Goal: Task Accomplishment & Management: Use online tool/utility

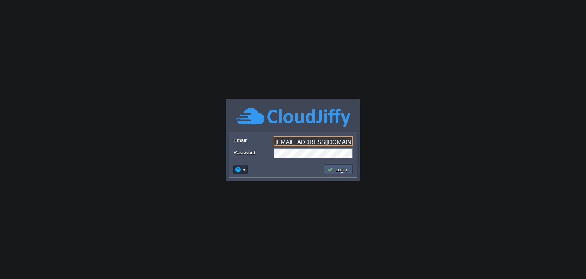
type input "[EMAIL_ADDRESS][DOMAIN_NAME]"
click at [335, 169] on button "Login" at bounding box center [339, 169] width 22 height 7
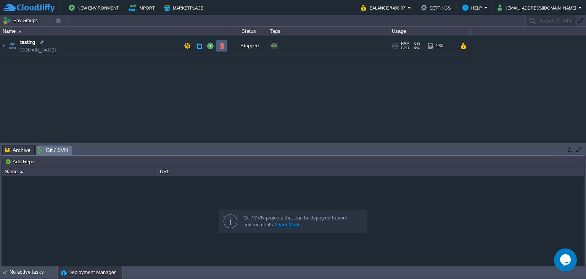
click at [218, 47] on td at bounding box center [221, 45] width 11 height 11
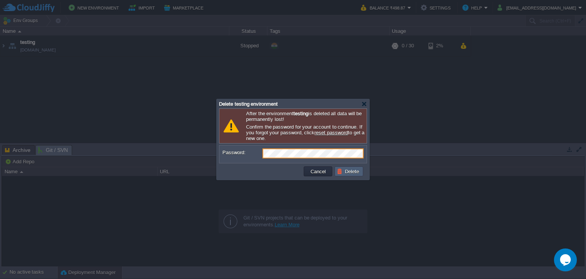
click at [357, 170] on button "Delete" at bounding box center [349, 171] width 24 height 7
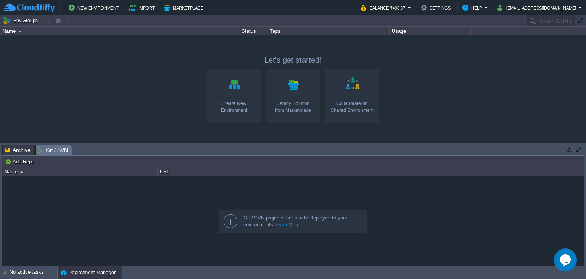
click at [310, 104] on div "Deploy Solution from Marketplace" at bounding box center [293, 107] width 50 height 14
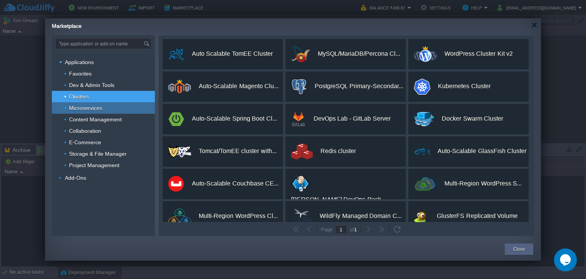
click at [85, 108] on span "Microservices" at bounding box center [85, 108] width 35 height 7
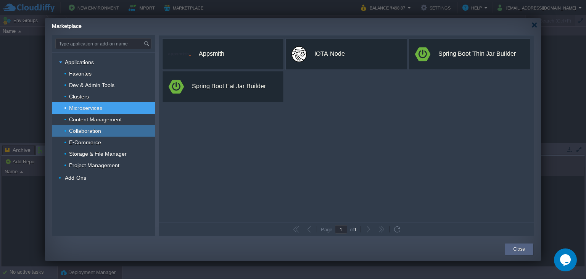
click at [99, 128] on span "Collaboration" at bounding box center [85, 131] width 34 height 7
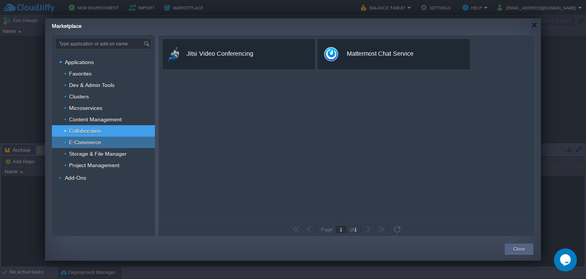
click at [98, 141] on span "E-Commerce" at bounding box center [85, 142] width 34 height 7
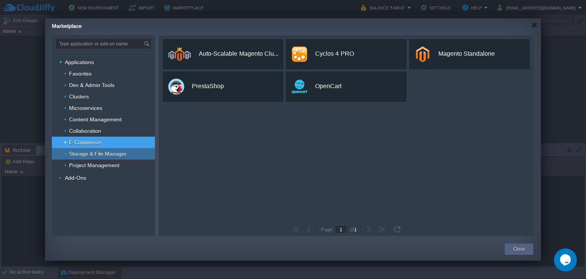
click at [99, 152] on span "Storage & File Manager" at bounding box center [98, 153] width 60 height 7
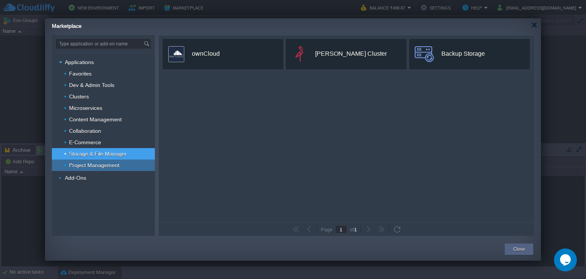
click at [98, 163] on span "Project Management" at bounding box center [94, 165] width 52 height 7
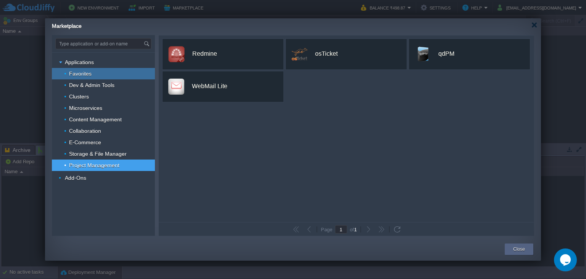
click at [82, 77] on span "Favorites" at bounding box center [80, 73] width 24 height 7
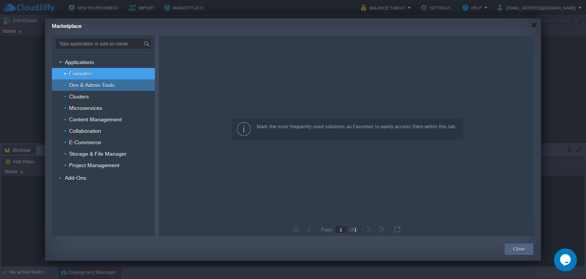
click at [84, 87] on span "Dev & Admin Tools" at bounding box center [91, 85] width 47 height 7
type input "Type application or add-on name"
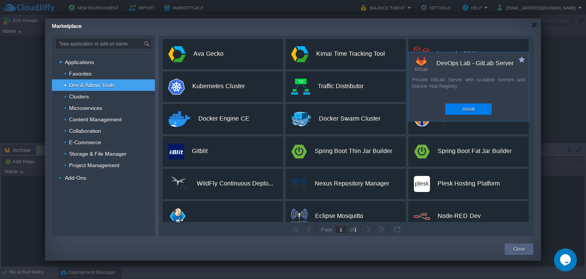
click at [456, 85] on div "Private GitLab Server with scalable runners and Docker Hub Registry" at bounding box center [469, 86] width 121 height 21
click at [465, 108] on button "Install" at bounding box center [469, 109] width 12 height 8
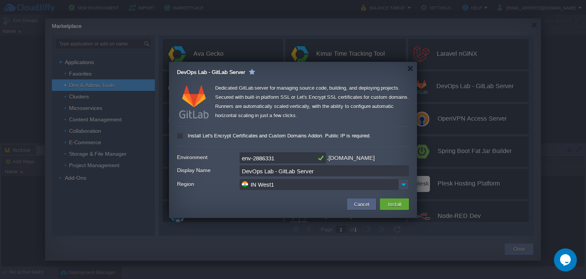
click at [286, 158] on input "env-2886331" at bounding box center [278, 157] width 76 height 11
click at [394, 202] on button "Install" at bounding box center [395, 204] width 18 height 9
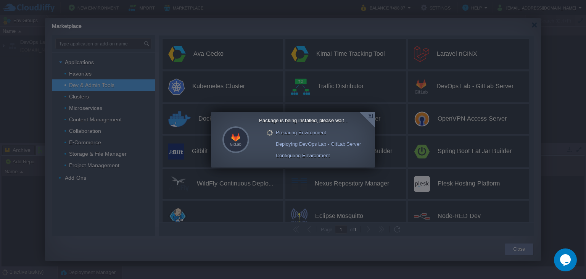
click at [335, 73] on div at bounding box center [293, 139] width 586 height 279
click at [372, 117] on div at bounding box center [368, 120] width 16 height 16
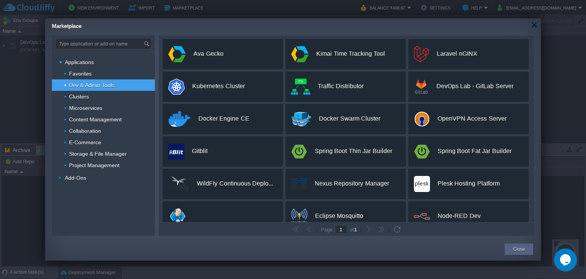
click at [551, 95] on div at bounding box center [293, 139] width 586 height 279
drag, startPoint x: 567, startPoint y: 260, endPoint x: 496, endPoint y: 255, distance: 72.0
click at [564, 260] on icon "Chat widget" at bounding box center [566, 259] width 11 height 11
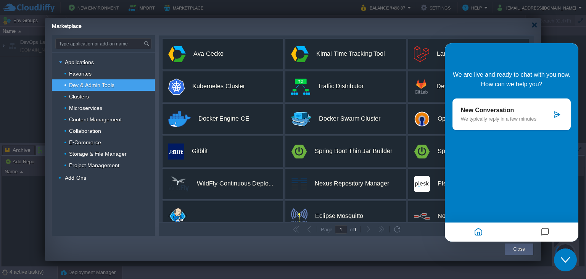
click at [516, 113] on p "New Conversation" at bounding box center [506, 110] width 91 height 7
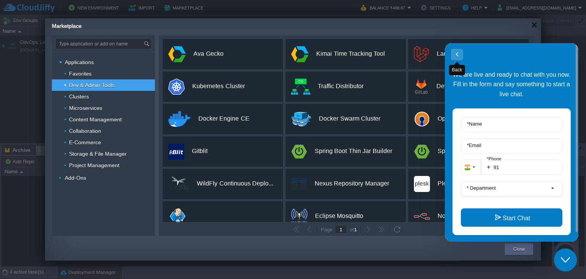
click at [458, 52] on button "Back" at bounding box center [457, 54] width 12 height 11
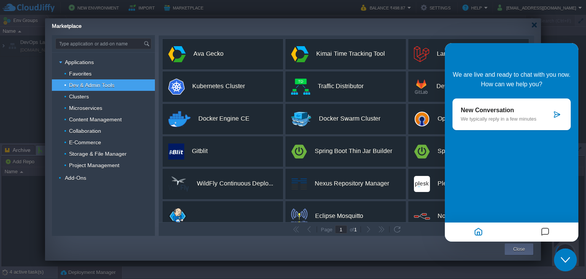
click at [537, 25] on div at bounding box center [535, 25] width 6 height 6
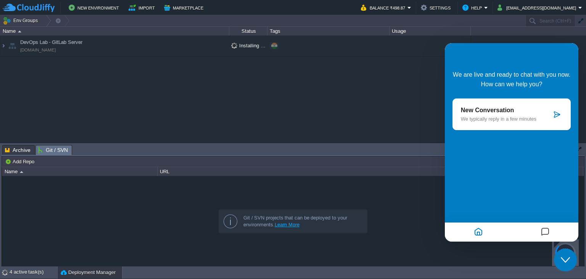
click at [328, 68] on div "DevOps Lab - GitLab Server [DOMAIN_NAME] Installing DevOps Lab - GitLab Server.…" at bounding box center [293, 89] width 586 height 107
click at [131, 4] on button "Import" at bounding box center [143, 7] width 29 height 9
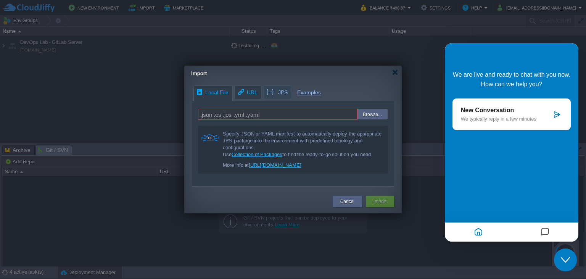
click at [247, 89] on span "URL" at bounding box center [247, 92] width 21 height 13
click at [212, 92] on span "Local File" at bounding box center [212, 92] width 32 height 13
click at [249, 94] on span "URL" at bounding box center [247, 92] width 21 height 13
click at [271, 94] on div "Local File URL JPS Examples .json .cs .jps .yml .yaml Browse... Specify JSON or…" at bounding box center [293, 136] width 218 height 101
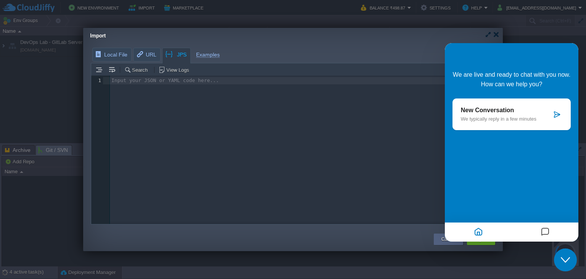
click at [63, 116] on div at bounding box center [293, 139] width 586 height 279
click at [124, 31] on div "Import" at bounding box center [296, 36] width 413 height 16
drag, startPoint x: 446, startPoint y: 22, endPoint x: 453, endPoint y: 29, distance: 10.0
click at [446, 22] on div at bounding box center [293, 139] width 586 height 279
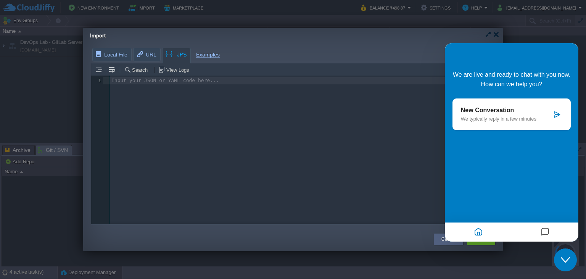
click at [538, 55] on div "We are live and ready to chat with you now. How can we help you? New Conversati…" at bounding box center [512, 142] width 134 height 199
click at [551, 229] on button "Messages" at bounding box center [545, 232] width 13 height 15
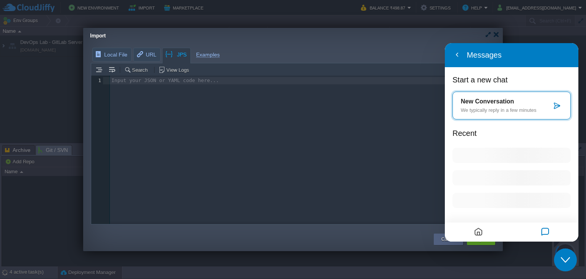
click at [571, 257] on div "Close Chat This icon closes the chat window." at bounding box center [565, 259] width 23 height 9
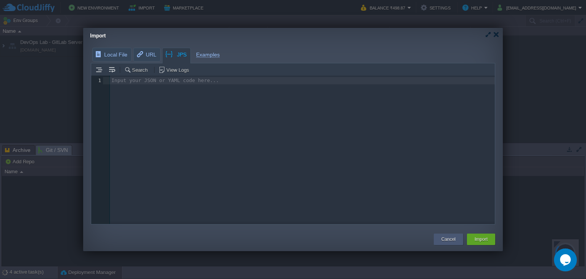
click at [456, 238] on div "Cancel" at bounding box center [449, 239] width 18 height 11
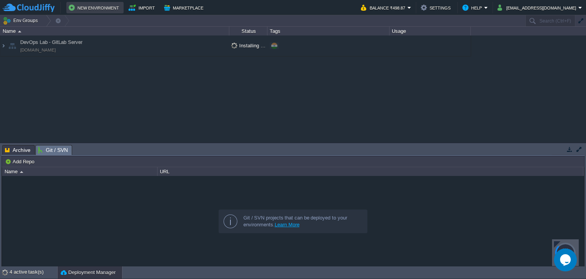
click at [97, 5] on button "New Environment" at bounding box center [95, 7] width 53 height 9
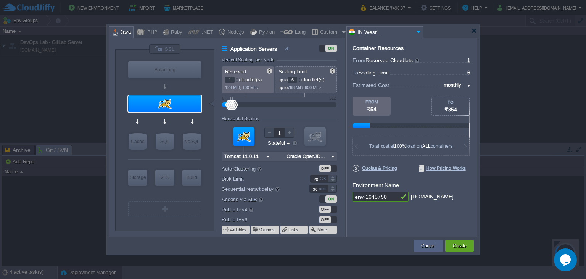
click at [123, 29] on div "Java" at bounding box center [124, 32] width 13 height 11
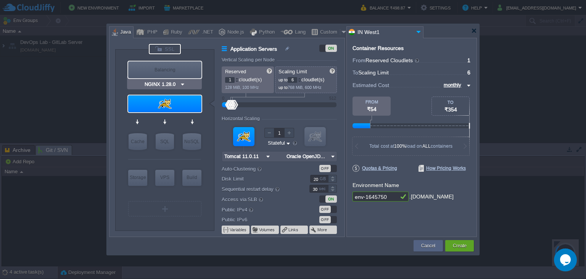
click at [173, 50] on div at bounding box center [165, 49] width 32 height 10
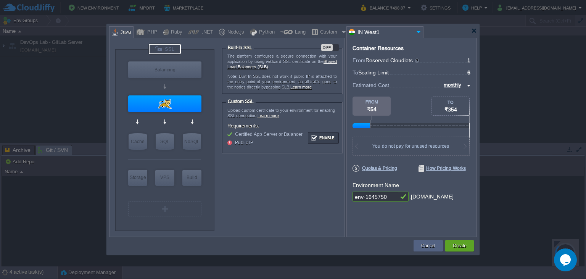
click at [451, 84] on input "monthly" at bounding box center [453, 85] width 23 height 8
click at [325, 48] on div "OFF" at bounding box center [326, 47] width 11 height 7
click at [322, 139] on button "Enable" at bounding box center [323, 138] width 29 height 10
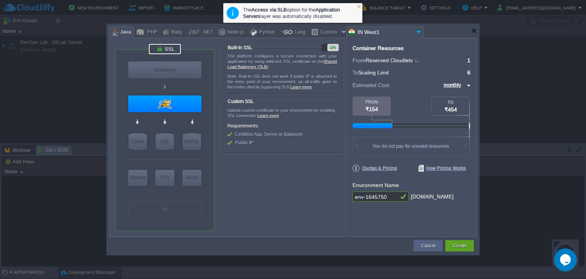
click at [248, 141] on span "Public IP" at bounding box center [244, 142] width 18 height 5
click at [271, 116] on link "Learn more" at bounding box center [268, 115] width 21 height 5
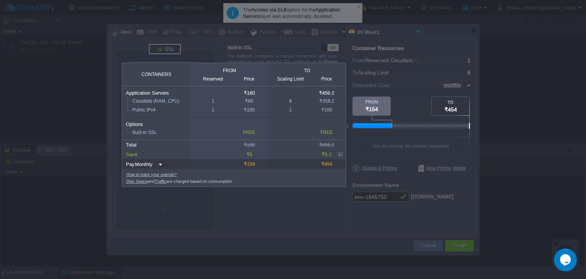
drag, startPoint x: 389, startPoint y: 124, endPoint x: 367, endPoint y: 128, distance: 22.5
click at [367, 128] on div at bounding box center [372, 125] width 39 height 5
click at [157, 163] on img at bounding box center [160, 165] width 6 height 10
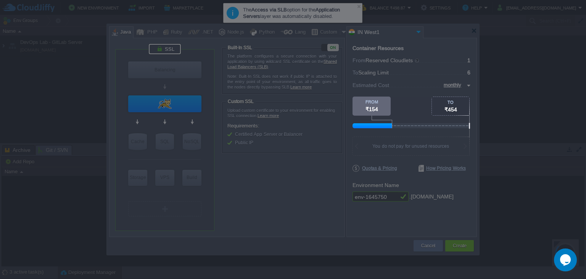
click at [259, 211] on div at bounding box center [235, 204] width 471 height 150
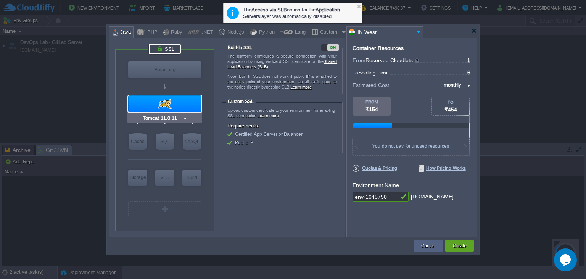
click at [171, 119] on input "Tomcat 11.0.11" at bounding box center [161, 119] width 41 height 8
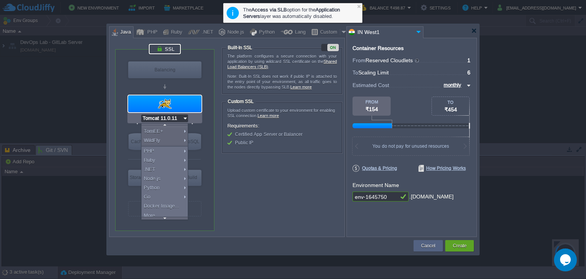
scroll to position [61, 0]
click at [155, 216] on div "More..." at bounding box center [165, 215] width 46 height 9
click at [166, 185] on div "Spring Boot" at bounding box center [164, 183] width 51 height 9
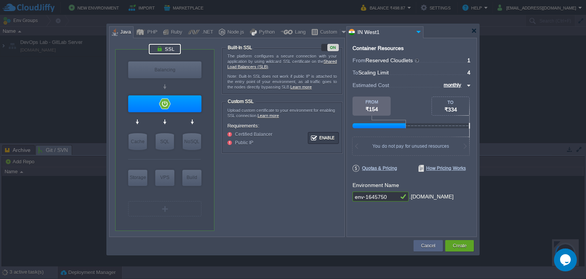
type input "MariaDB 12.0.2"
click at [170, 145] on div "SQL" at bounding box center [165, 141] width 18 height 17
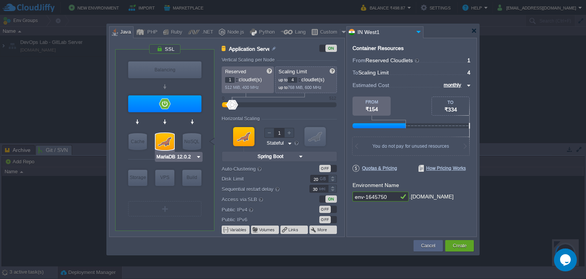
type input "SQL Databases"
type input "4"
type input "6"
type input "MariaDB 12.0.2"
type input "12.0.2-almalin..."
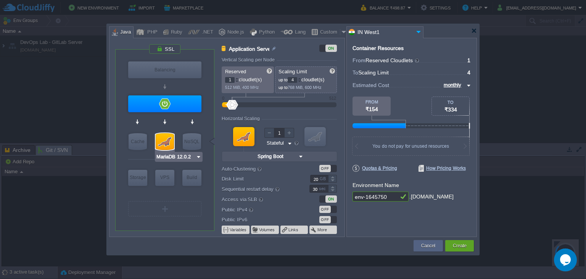
type input "Stateless"
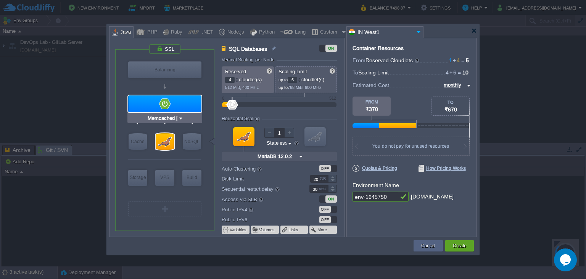
type input "Extra Storage 2.0-10.5"
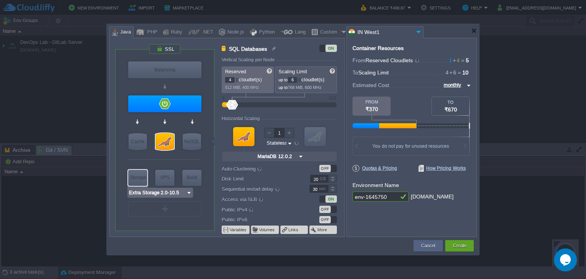
click at [132, 183] on div "Storage" at bounding box center [137, 177] width 19 height 15
type input "Storage Containers"
type input "1"
type input "Extra Storage 2.0-10.5"
type input "2.0-10.5-almal..."
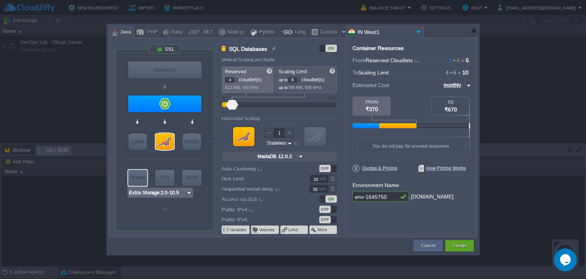
type input "100"
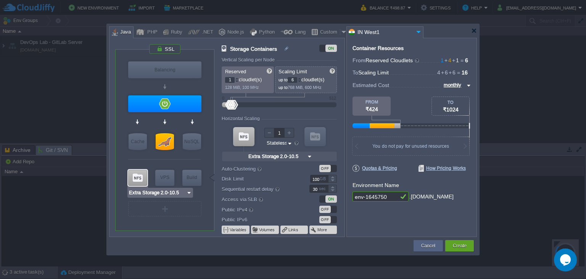
click at [132, 183] on div at bounding box center [137, 178] width 19 height 16
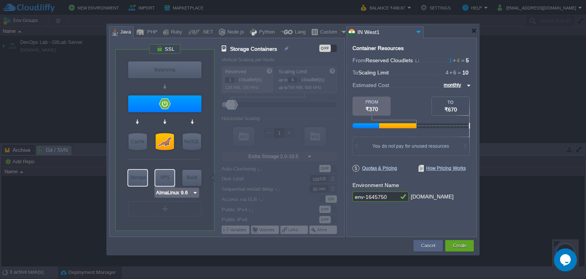
type input "MariaDB 12.0.2"
click at [162, 142] on div at bounding box center [165, 141] width 18 height 17
type input "SQL Databases"
type input "4"
type input "MariaDB 12.0.2"
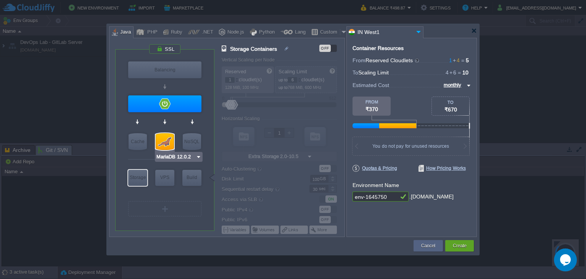
type input "12.0.2-almalin..."
type input "20"
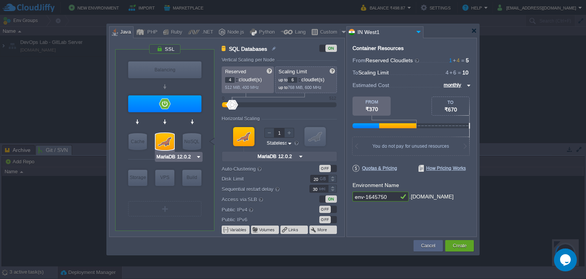
click at [162, 142] on div at bounding box center [165, 141] width 18 height 17
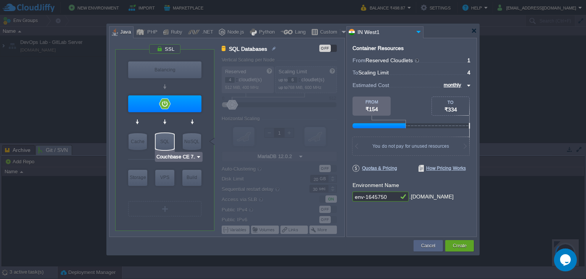
type input "MariaDB 12.0.2"
click at [168, 144] on div "SQL" at bounding box center [165, 141] width 18 height 17
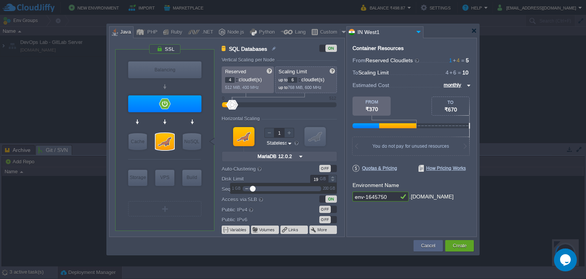
click at [330, 180] on div at bounding box center [332, 181] width 9 height 4
click at [333, 182] on div at bounding box center [332, 181] width 9 height 4
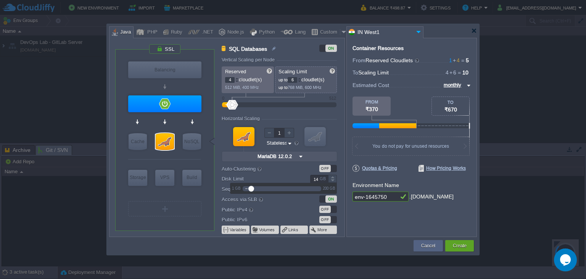
click at [333, 182] on div at bounding box center [332, 181] width 9 height 4
type input "10"
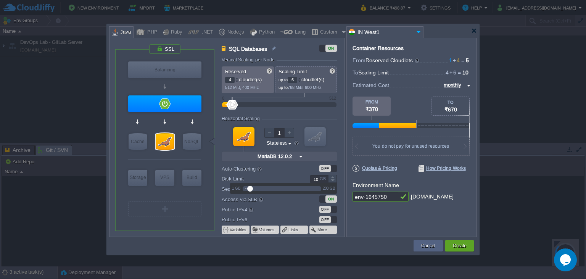
click at [333, 182] on div at bounding box center [332, 181] width 9 height 4
click at [270, 176] on label "Disk Limit" at bounding box center [261, 179] width 78 height 8
click at [310, 176] on input "10" at bounding box center [319, 179] width 18 height 8
click at [270, 176] on label "Disk Limit" at bounding box center [261, 179] width 78 height 8
click at [310, 176] on input "10" at bounding box center [319, 179] width 18 height 8
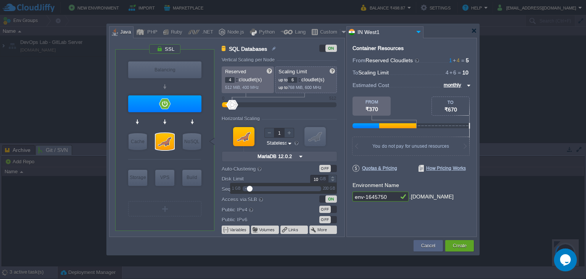
click at [270, 193] on div "1 GB 200 GB" at bounding box center [284, 188] width 106 height 10
click at [270, 204] on label "Access via SLB" at bounding box center [261, 199] width 78 height 8
click at [169, 144] on div at bounding box center [165, 141] width 18 height 17
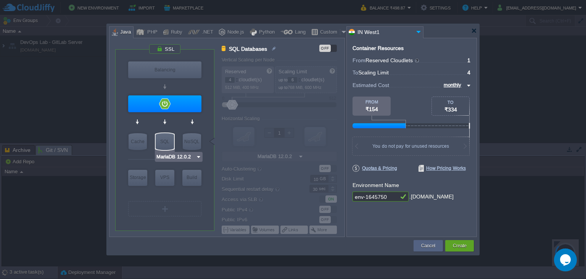
type input "Maven [DATE]"
click at [399, 199] on div at bounding box center [404, 197] width 10 height 10
click at [394, 198] on input "env-1645750" at bounding box center [376, 197] width 46 height 10
type input "Testing"
click at [467, 244] on div "Create" at bounding box center [459, 245] width 17 height 11
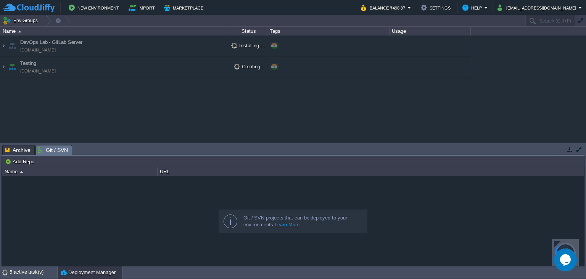
click at [55, 151] on span "Git / SVN" at bounding box center [53, 150] width 30 height 10
click at [62, 149] on span "Git / SVN" at bounding box center [53, 150] width 30 height 10
click at [24, 151] on span "Archive" at bounding box center [18, 149] width 26 height 9
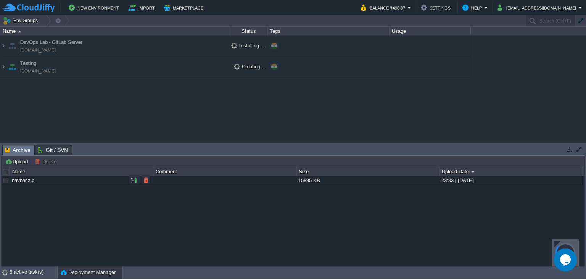
click at [5, 179] on div at bounding box center [5, 180] width 7 height 7
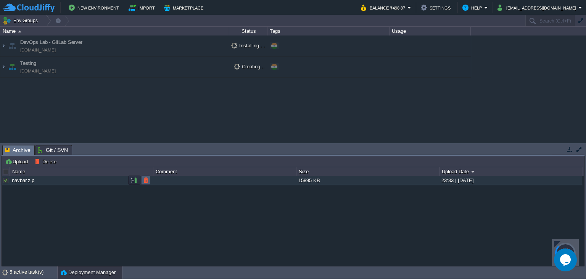
click at [146, 178] on button "button" at bounding box center [145, 180] width 7 height 7
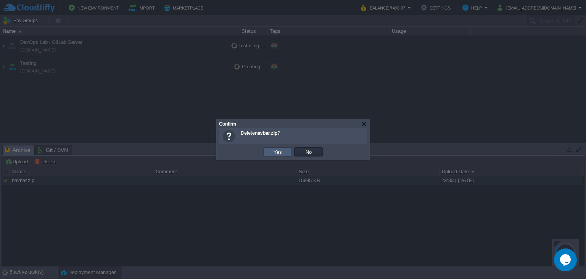
click at [280, 155] on button "Yes" at bounding box center [277, 152] width 13 height 7
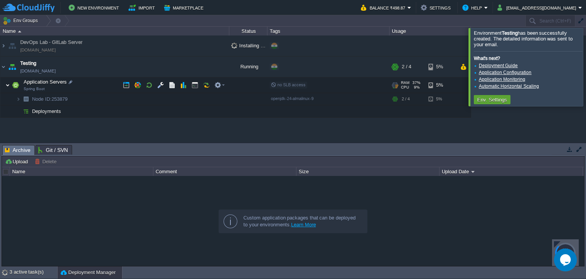
click at [9, 83] on img at bounding box center [7, 85] width 5 height 15
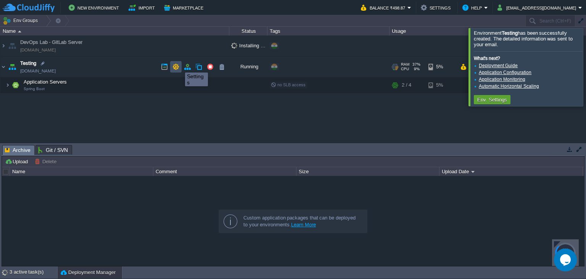
click at [175, 68] on button "button" at bounding box center [176, 66] width 7 height 7
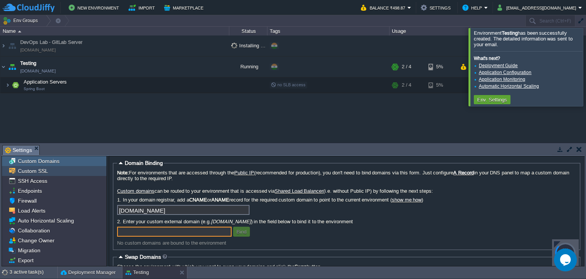
click at [29, 170] on span "Custom SSL" at bounding box center [32, 171] width 33 height 7
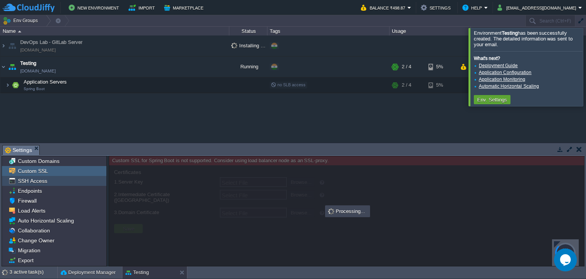
type input "Select File"
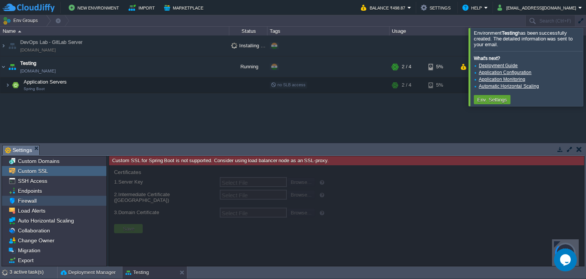
click at [45, 201] on div "Firewall" at bounding box center [54, 201] width 105 height 10
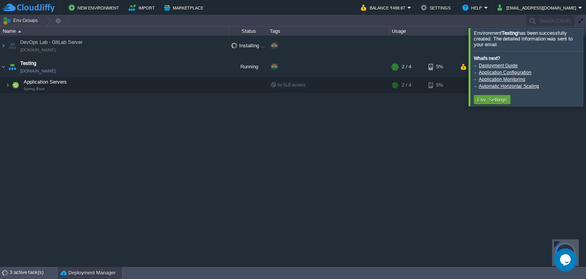
click at [99, 276] on button "Deployment Manager" at bounding box center [88, 273] width 55 height 8
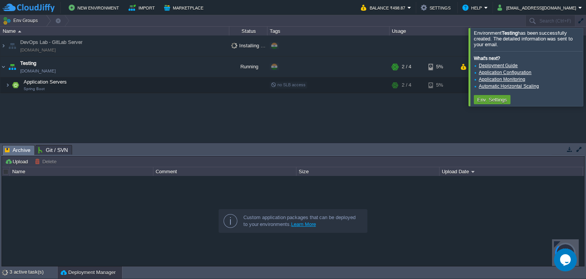
click at [47, 147] on span "Git / SVN" at bounding box center [53, 149] width 30 height 9
click at [17, 171] on div "Name" at bounding box center [80, 171] width 155 height 9
click at [22, 149] on span "Archive" at bounding box center [18, 149] width 26 height 9
click at [22, 170] on div "Name" at bounding box center [81, 171] width 142 height 9
click at [20, 162] on button "Upload" at bounding box center [17, 161] width 25 height 7
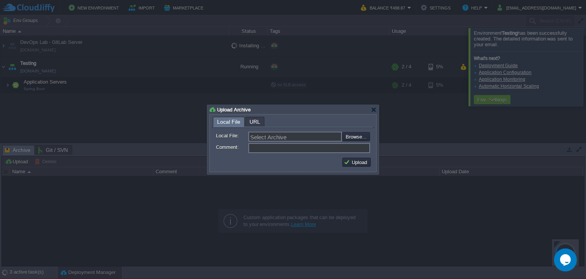
click at [232, 123] on span "Local File" at bounding box center [228, 122] width 23 height 10
click at [359, 136] on input "file" at bounding box center [322, 136] width 97 height 9
type input "C:\fakepath\index.html"
type input "index.html"
click at [358, 164] on button "Upload" at bounding box center [357, 162] width 26 height 7
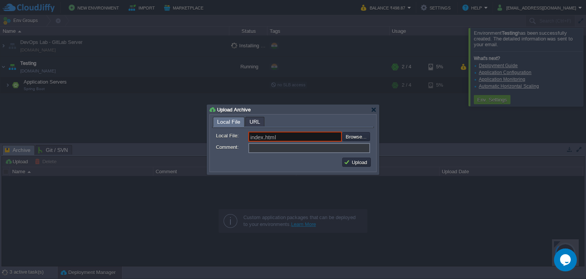
click at [250, 151] on input "Comment:" at bounding box center [310, 148] width 122 height 10
click at [295, 137] on input "index.html" at bounding box center [296, 137] width 94 height 10
click at [375, 108] on div at bounding box center [374, 110] width 6 height 6
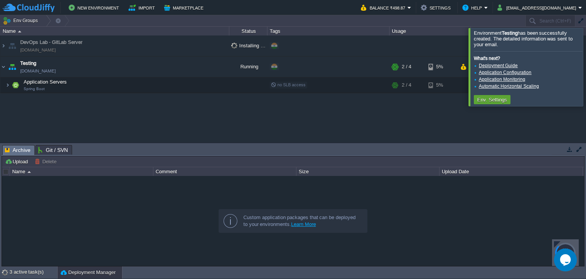
click at [203, 117] on div "DevOps Lab - GitLab Server [DOMAIN_NAME] Installing DevOps Lab - GitLab Server.…" at bounding box center [293, 89] width 586 height 107
click at [485, 100] on button "Env. Settings" at bounding box center [492, 99] width 34 height 7
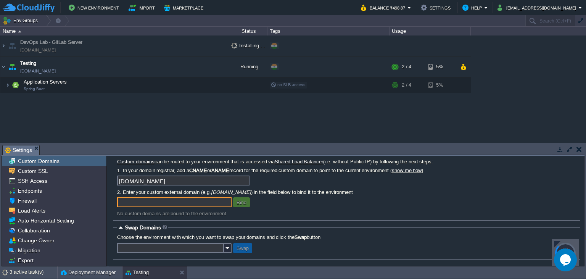
scroll to position [32, 0]
click at [250, 248] on button "Swap" at bounding box center [242, 247] width 17 height 7
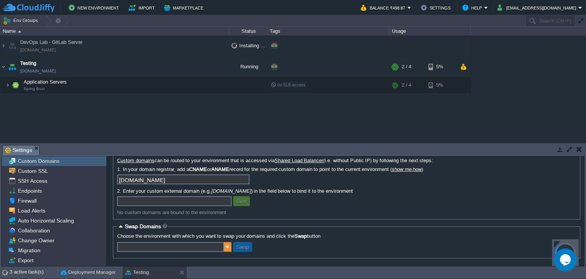
click at [229, 247] on img at bounding box center [228, 247] width 8 height 10
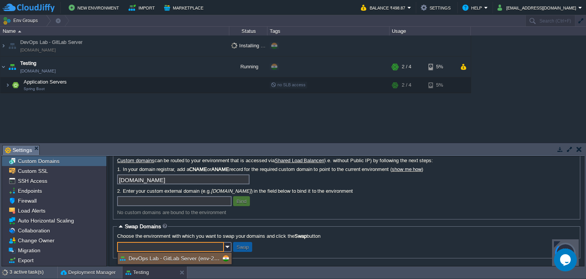
click at [196, 257] on span "DevOps Lab - GitLab Server (env-2886331)" at bounding box center [182, 258] width 106 height 7
type input "DevOps Lab - GitLab Server (env-2886331)"
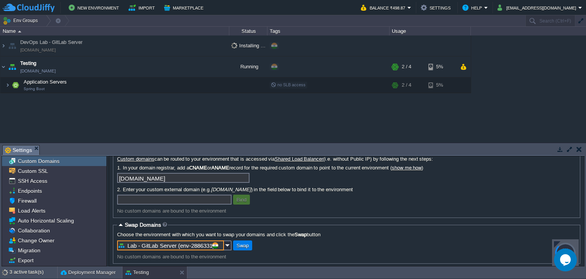
scroll to position [39, 0]
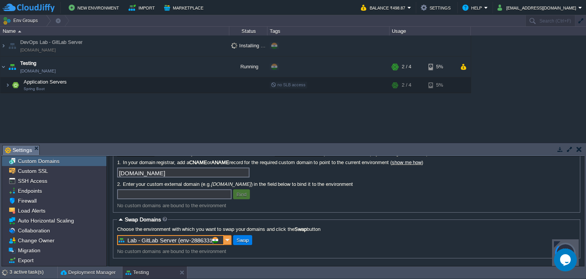
click at [226, 241] on img at bounding box center [228, 240] width 8 height 10
click at [192, 250] on span "DevOps Lab - GitLab Server (env-2886331)" at bounding box center [182, 251] width 106 height 7
click at [581, 150] on button "button" at bounding box center [579, 149] width 5 height 7
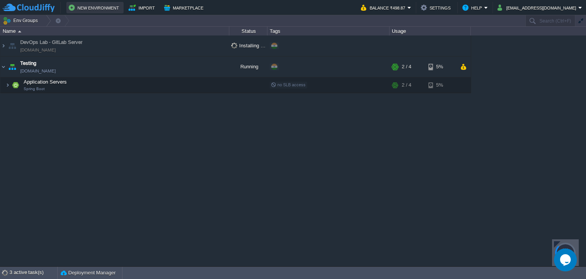
click at [90, 4] on button "New Environment" at bounding box center [95, 7] width 53 height 9
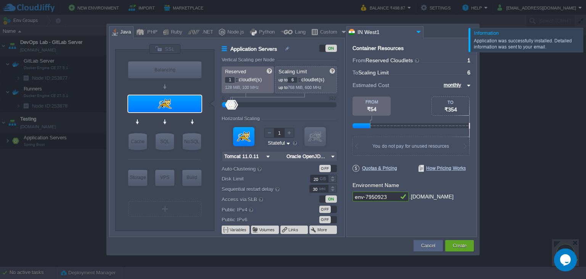
click at [477, 29] on div "Information" at bounding box center [527, 32] width 107 height 7
click at [448, 36] on div at bounding box center [293, 31] width 368 height 14
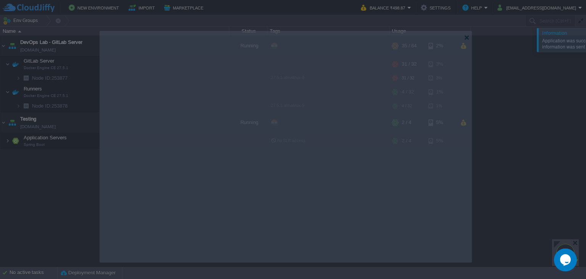
drag, startPoint x: 460, startPoint y: 34, endPoint x: 425, endPoint y: 78, distance: 56.2
click at [425, 78] on body "New Environment Import Marketplace Bonus ₹498.87 Upgrade Account Balance ₹498.8…" at bounding box center [293, 139] width 586 height 279
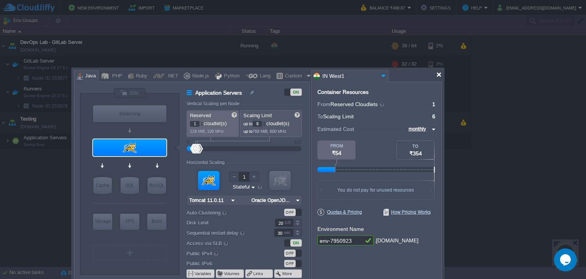
click at [442, 73] on div at bounding box center [439, 75] width 6 height 6
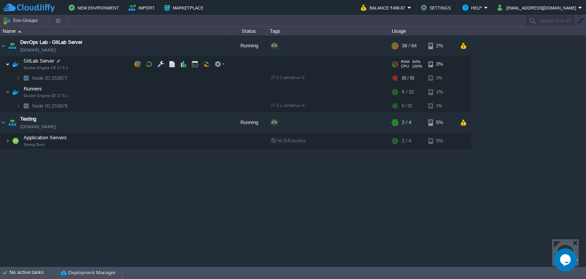
click at [8, 61] on img at bounding box center [7, 64] width 5 height 15
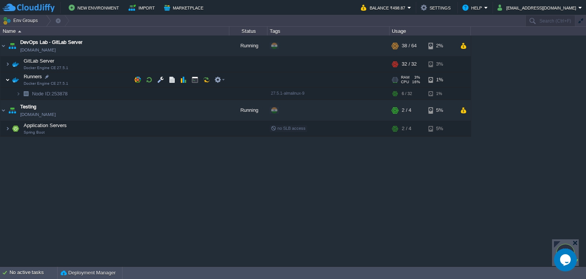
click at [8, 79] on img at bounding box center [7, 79] width 5 height 15
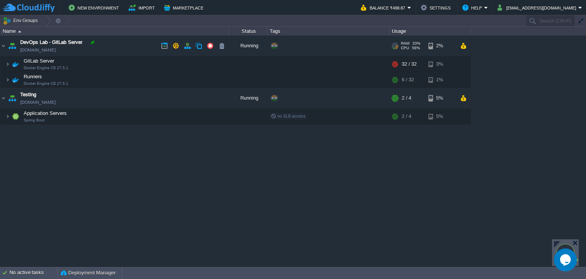
click at [94, 43] on div at bounding box center [92, 42] width 7 height 7
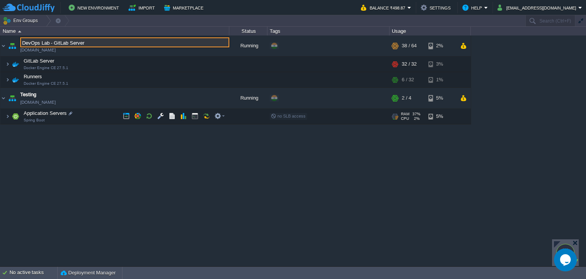
click at [119, 124] on td "Application Servers Spring Boot" at bounding box center [114, 117] width 229 height 16
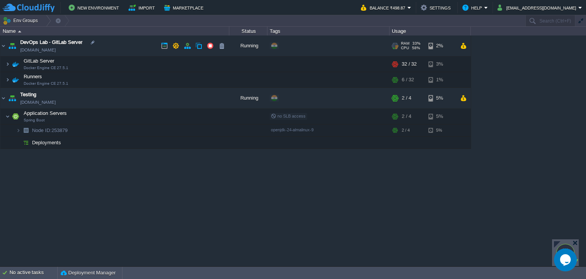
click at [126, 44] on td "DevOps Lab - GitLab Server [DOMAIN_NAME]" at bounding box center [114, 46] width 229 height 21
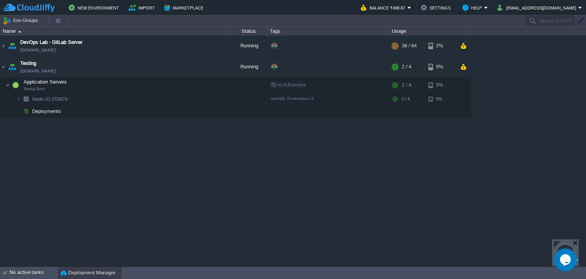
click at [103, 270] on button "Deployment Manager" at bounding box center [88, 273] width 55 height 8
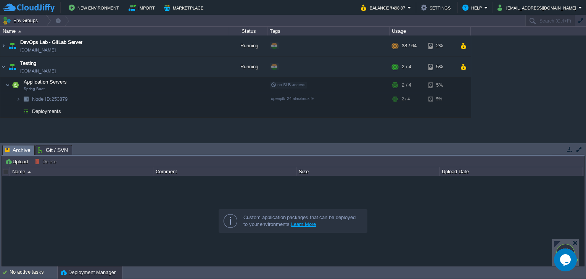
click at [18, 155] on span "Archive" at bounding box center [18, 150] width 26 height 10
click at [61, 150] on span "Git / SVN" at bounding box center [53, 150] width 30 height 10
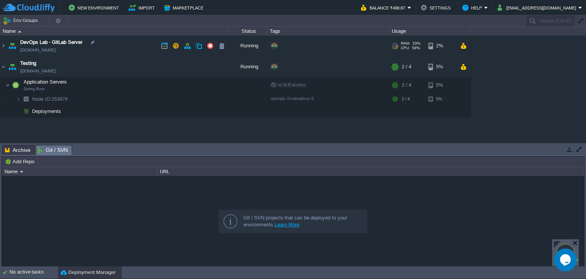
click at [67, 46] on span "DevOps Lab - GitLab Server" at bounding box center [51, 43] width 62 height 8
click at [65, 69] on td "Testing [DOMAIN_NAME]" at bounding box center [114, 67] width 229 height 21
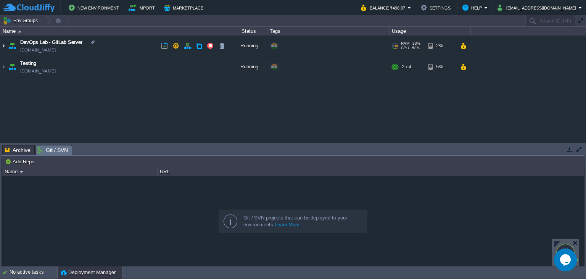
click at [3, 45] on img at bounding box center [3, 46] width 6 height 21
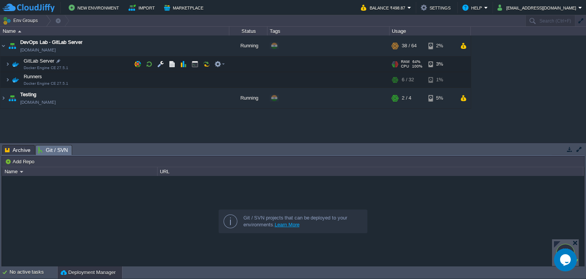
click at [37, 61] on span "GitLab Server" at bounding box center [39, 61] width 32 height 6
click at [136, 65] on button "button" at bounding box center [137, 64] width 7 height 7
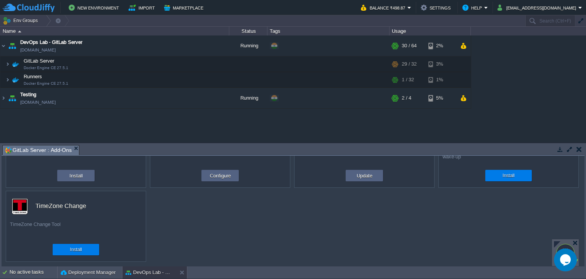
scroll to position [0, 0]
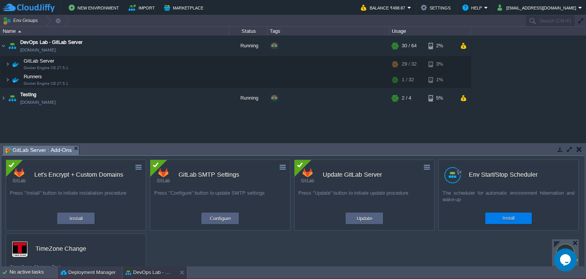
click at [103, 272] on button "Deployment Manager" at bounding box center [88, 273] width 55 height 8
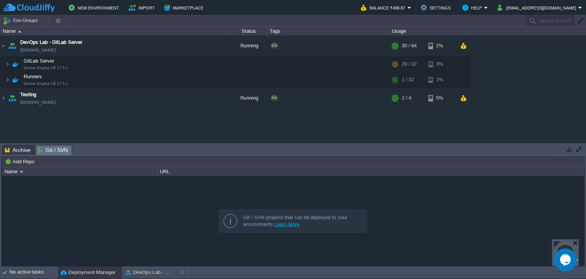
click at [53, 146] on span "Git / SVN" at bounding box center [53, 150] width 30 height 10
click at [53, 148] on span "Git / SVN" at bounding box center [53, 150] width 30 height 10
click at [181, 79] on button "button" at bounding box center [183, 79] width 7 height 7
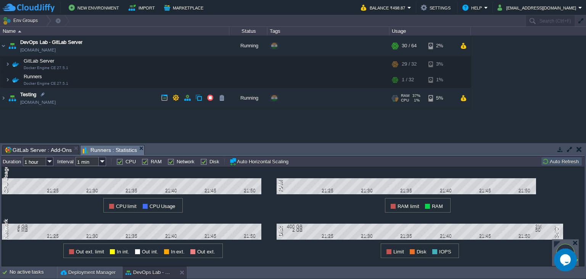
click at [105, 148] on span "Runners : Statistics" at bounding box center [110, 150] width 54 height 10
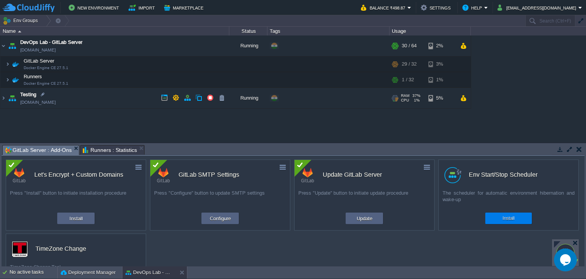
click at [57, 149] on span "GitLab Server : Add-Ons" at bounding box center [38, 150] width 67 height 10
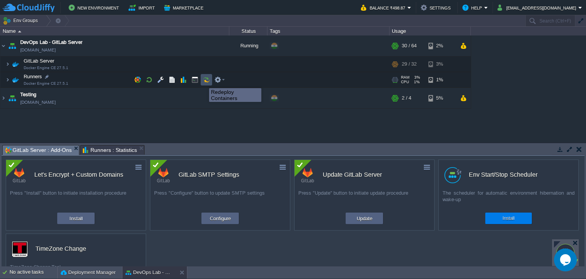
click at [205, 82] on button "button" at bounding box center [206, 79] width 7 height 7
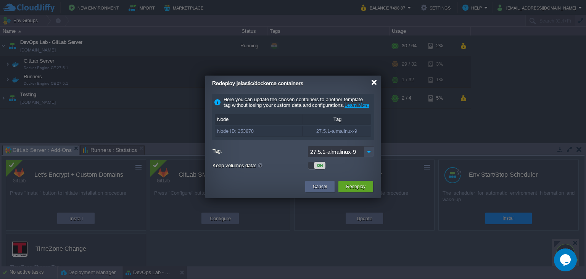
click at [375, 81] on div at bounding box center [375, 82] width 6 height 6
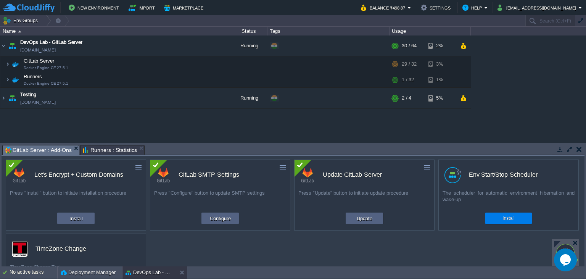
click at [212, 129] on div "DevOps Lab - GitLab Server [DOMAIN_NAME] Running + Add to Env Group RAM 43% CPU…" at bounding box center [293, 89] width 586 height 107
click at [580, 150] on button "button" at bounding box center [579, 149] width 5 height 7
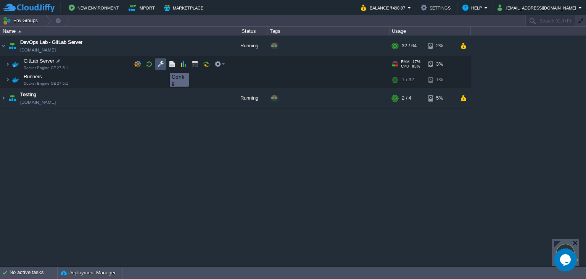
click at [161, 66] on button "button" at bounding box center [160, 64] width 7 height 7
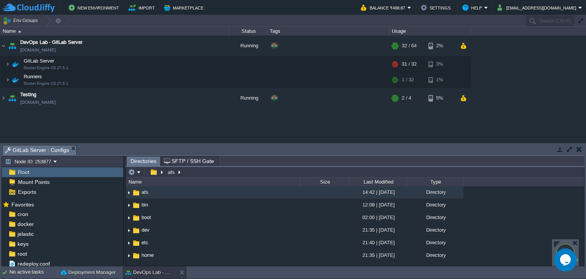
click at [184, 160] on span "SFTP / SSH Gate" at bounding box center [189, 161] width 50 height 9
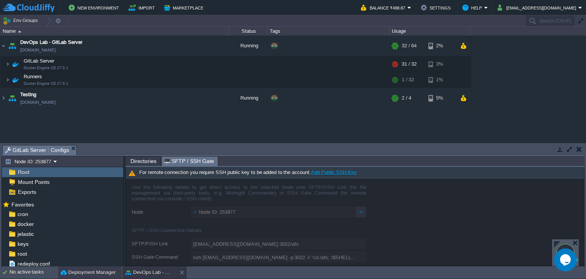
click at [108, 269] on button "Deployment Manager" at bounding box center [88, 273] width 55 height 8
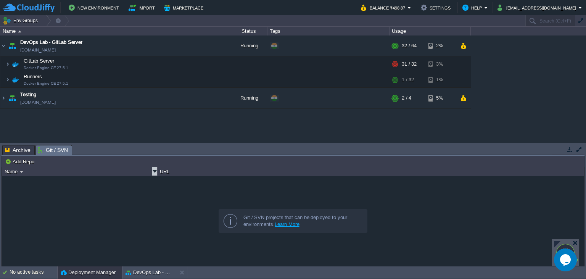
click at [18, 173] on div "Name" at bounding box center [80, 171] width 155 height 9
click at [19, 150] on span "Archive" at bounding box center [18, 150] width 26 height 10
click at [148, 173] on link at bounding box center [150, 171] width 5 height 8
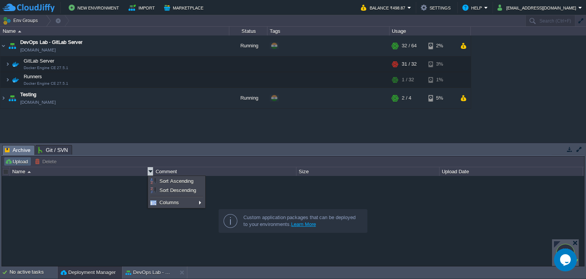
click at [20, 164] on button "Upload" at bounding box center [17, 161] width 25 height 7
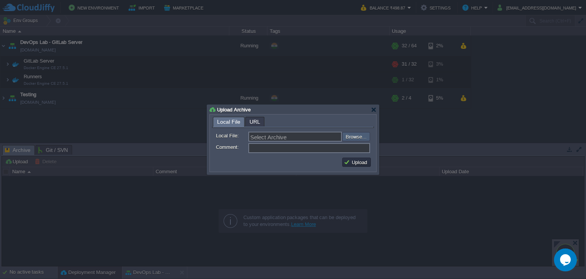
click at [363, 134] on input "file" at bounding box center [322, 136] width 97 height 9
type input "C:\fakepath\todo-app.zip"
type input "todo-app.zip"
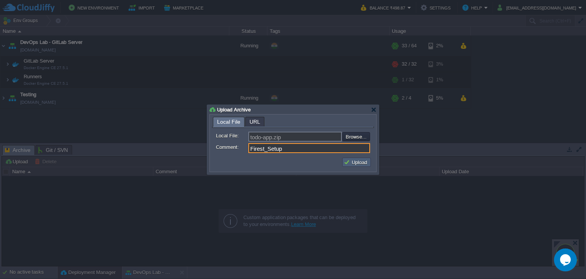
type input "Firest_Setup"
click at [361, 161] on button "Upload" at bounding box center [357, 162] width 26 height 7
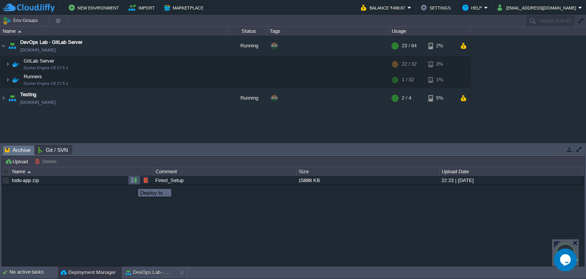
click at [132, 182] on button "button" at bounding box center [134, 180] width 7 height 7
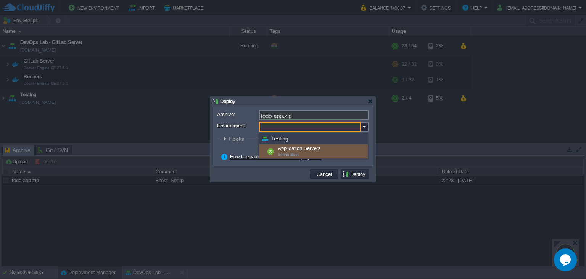
click at [360, 128] on input "Environment:" at bounding box center [310, 127] width 102 height 10
click at [315, 152] on div "Application Servers Spring Boot" at bounding box center [313, 151] width 109 height 15
type input "Application Servers (Testing)"
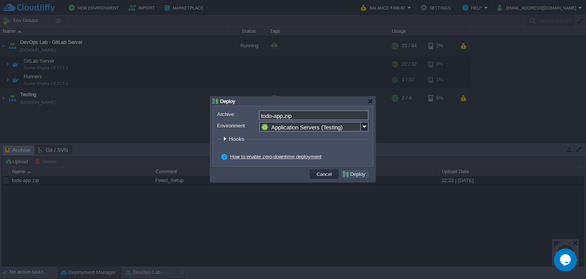
click at [352, 173] on button "Deploy" at bounding box center [355, 174] width 26 height 7
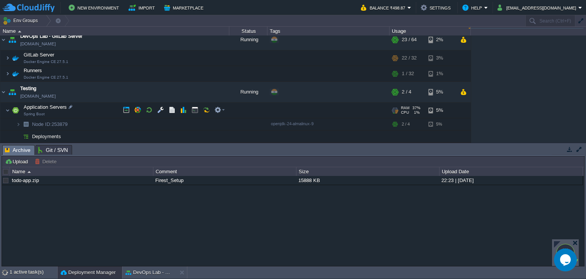
scroll to position [5, 0]
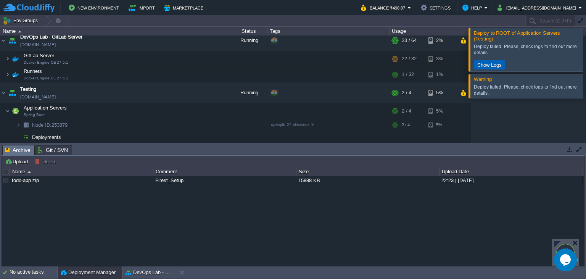
click at [501, 61] on button "Show Logs" at bounding box center [489, 64] width 29 height 7
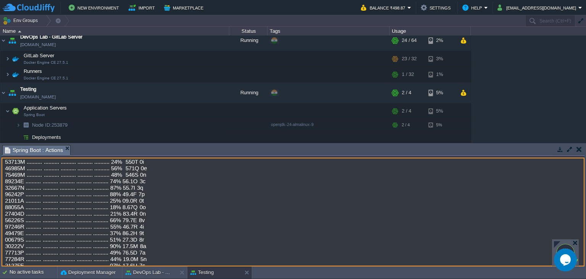
scroll to position [1376, 0]
click at [580, 149] on button "button" at bounding box center [579, 149] width 5 height 7
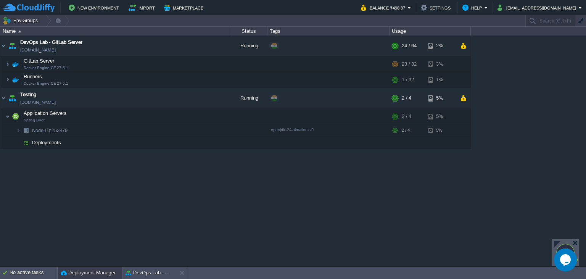
click at [94, 273] on button "Deployment Manager" at bounding box center [88, 273] width 55 height 8
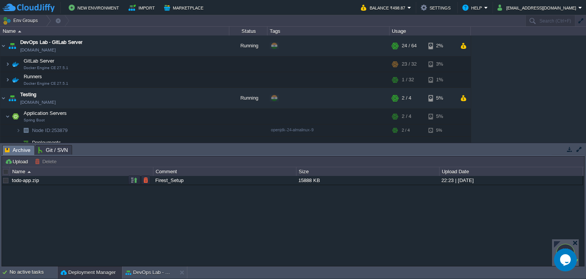
click at [6, 179] on div at bounding box center [5, 180] width 7 height 7
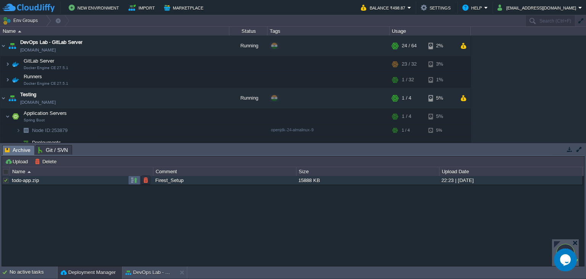
click at [132, 180] on button "button" at bounding box center [134, 180] width 7 height 7
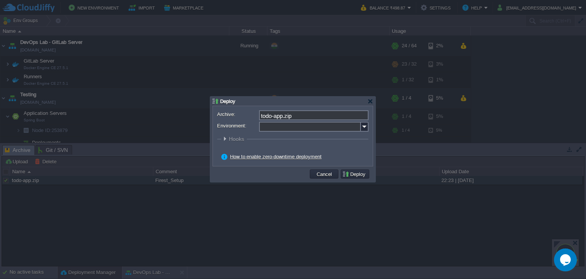
click at [297, 158] on link "How to enable zero-downtime deployment" at bounding box center [276, 157] width 92 height 6
click at [363, 128] on img at bounding box center [365, 127] width 8 height 10
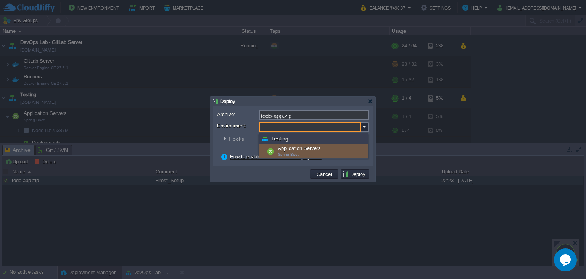
click at [286, 148] on div "Application Servers Spring Boot" at bounding box center [313, 151] width 109 height 15
type input "Application Servers (Testing)"
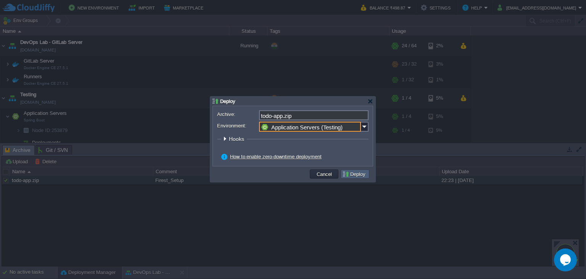
click at [348, 175] on button "Deploy" at bounding box center [355, 174] width 26 height 7
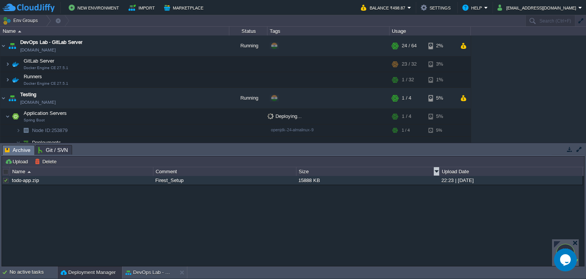
scroll to position [14, 0]
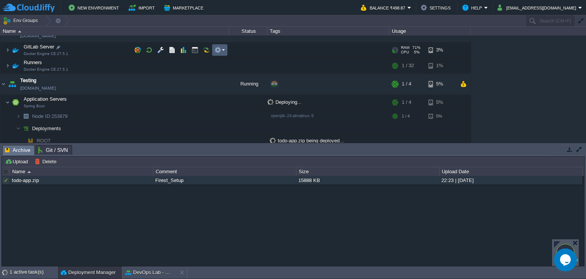
click at [220, 50] on button "button" at bounding box center [218, 50] width 7 height 7
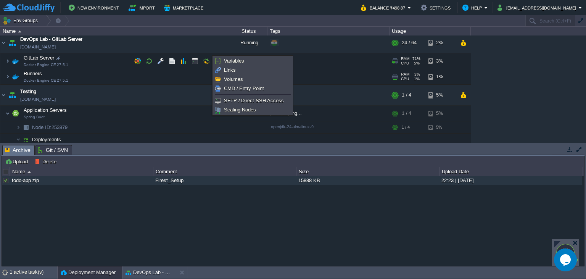
scroll to position [0, 0]
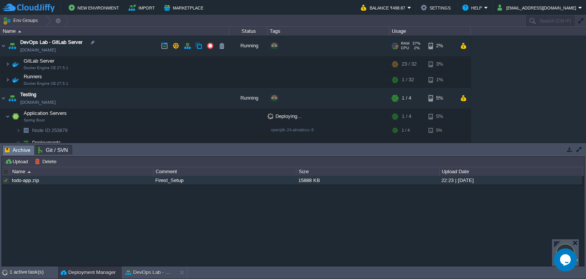
click at [92, 50] on td "DevOps Lab - GitLab Server [DOMAIN_NAME]" at bounding box center [114, 46] width 229 height 21
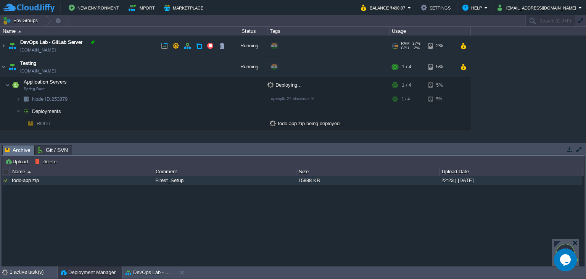
click at [90, 44] on div at bounding box center [92, 42] width 7 height 7
type input "DevOps Lab - GitLab Server"
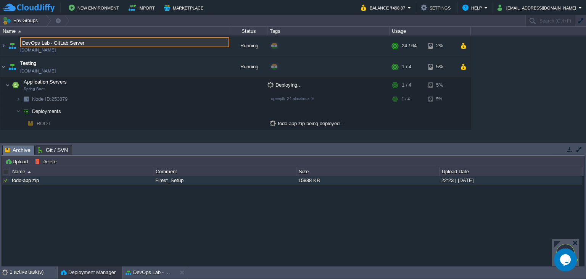
click at [90, 44] on input "DevOps Lab - GitLab Server" at bounding box center [124, 42] width 209 height 10
click at [253, 43] on div "Running" at bounding box center [248, 46] width 38 height 21
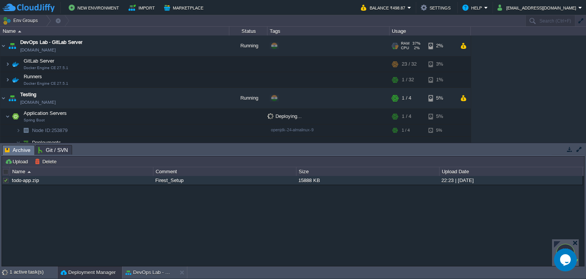
click at [253, 43] on div "Running" at bounding box center [248, 46] width 38 height 21
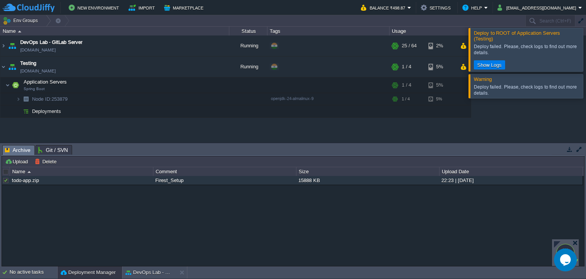
click at [486, 84] on div "Deploy failed. Please, check logs to find out more details." at bounding box center [527, 90] width 107 height 12
click at [486, 85] on div "Deploy failed. Please, check logs to find out more details." at bounding box center [527, 90] width 107 height 12
click at [496, 61] on button "Show Logs" at bounding box center [489, 64] width 29 height 7
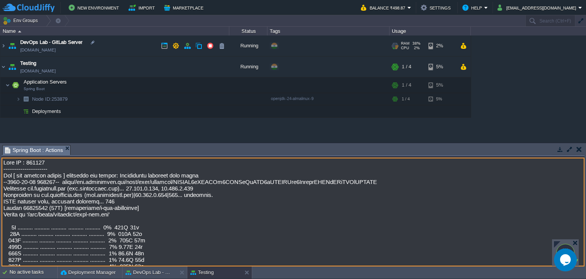
click at [34, 52] on link "[DOMAIN_NAME]" at bounding box center [38, 50] width 36 height 8
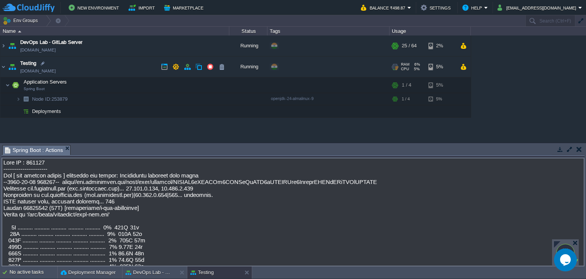
click at [37, 73] on link "[DOMAIN_NAME]" at bounding box center [38, 71] width 36 height 8
click at [167, 69] on button "button" at bounding box center [164, 66] width 7 height 7
click at [166, 44] on button "button" at bounding box center [164, 45] width 7 height 7
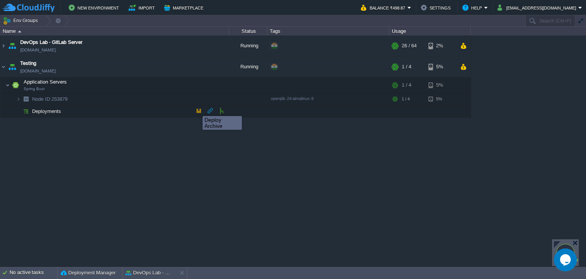
click at [199, 111] on button "button" at bounding box center [198, 110] width 7 height 7
click at [208, 110] on button "button" at bounding box center [210, 110] width 7 height 7
click at [210, 111] on button "button" at bounding box center [210, 110] width 7 height 7
click at [221, 111] on button "button" at bounding box center [221, 110] width 7 height 7
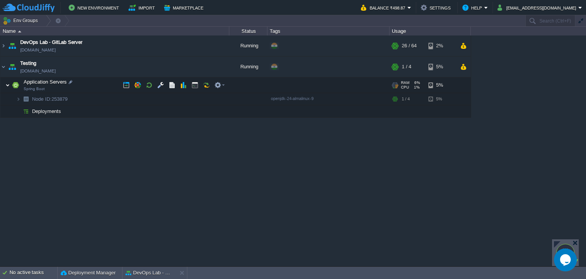
click at [9, 89] on img at bounding box center [7, 85] width 5 height 15
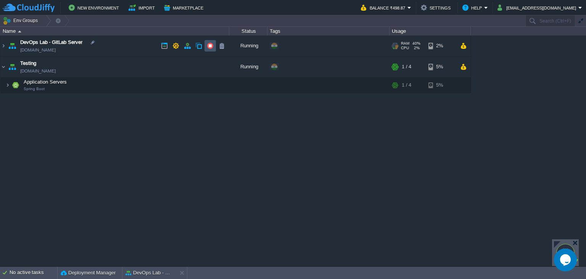
click at [209, 46] on button "button" at bounding box center [210, 45] width 7 height 7
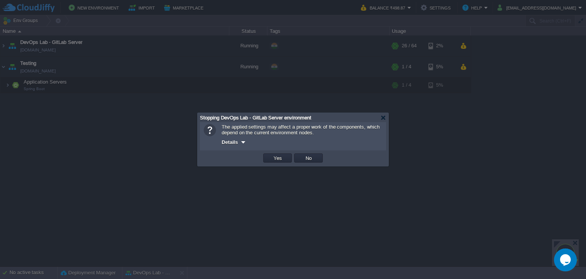
click at [278, 157] on button "Yes" at bounding box center [277, 158] width 13 height 7
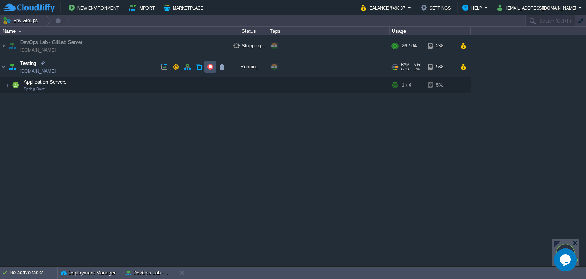
click at [210, 67] on button "button" at bounding box center [210, 66] width 7 height 7
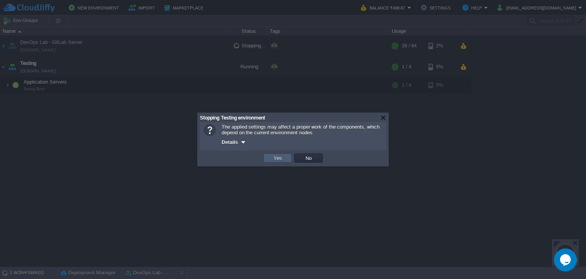
click at [285, 157] on td "Yes" at bounding box center [277, 157] width 29 height 9
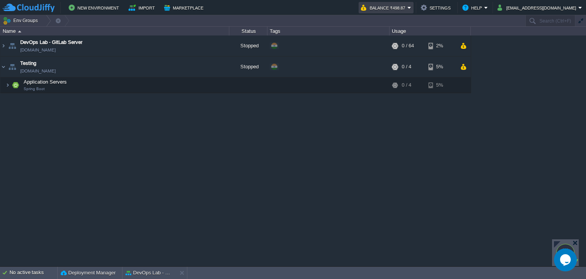
click at [412, 5] on em "Balance ₹498.87" at bounding box center [386, 7] width 50 height 9
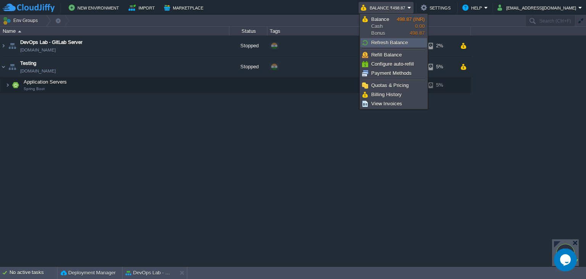
click at [392, 39] on link "Refresh Balance" at bounding box center [394, 43] width 66 height 8
